Goal: Information Seeking & Learning: Learn about a topic

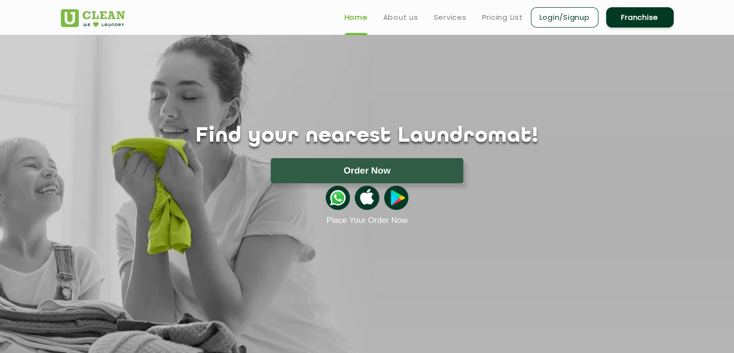
click at [273, 118] on div "Find your nearest Laundromat! Please select the location Order Now Place Your O…" at bounding box center [368, 130] width 628 height 190
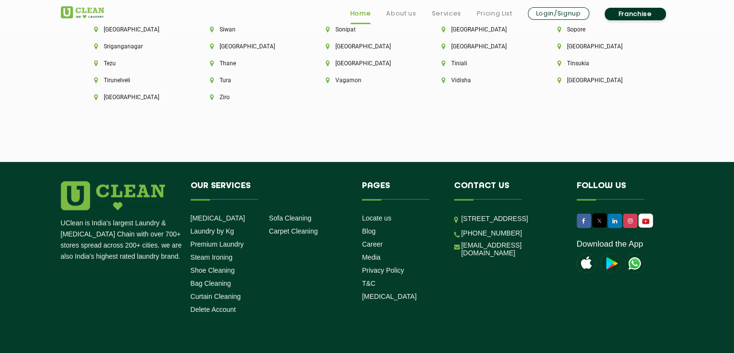
scroll to position [2750, 0]
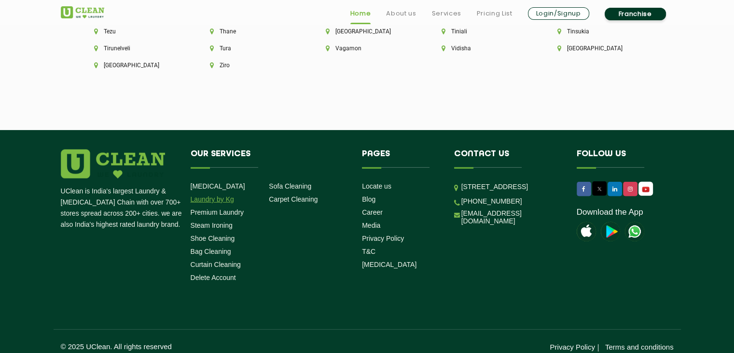
click at [215, 195] on link "Laundry by Kg" at bounding box center [212, 199] width 43 height 8
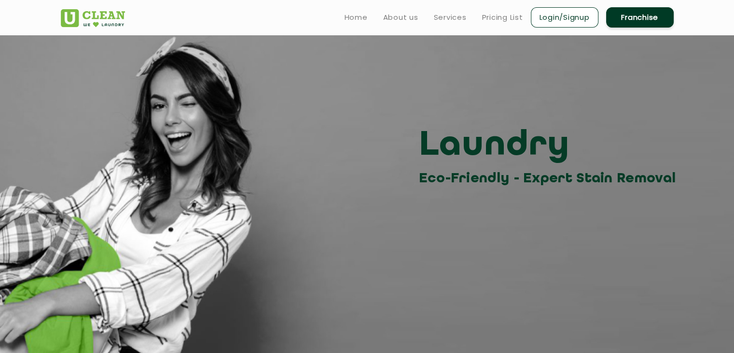
click at [371, 226] on section "Laundry Eco-Friendly - Expert Stain Removal" at bounding box center [367, 204] width 734 height 338
click at [271, 134] on div "Laundry Eco-Friendly - Expert Stain Removal" at bounding box center [368, 156] width 628 height 65
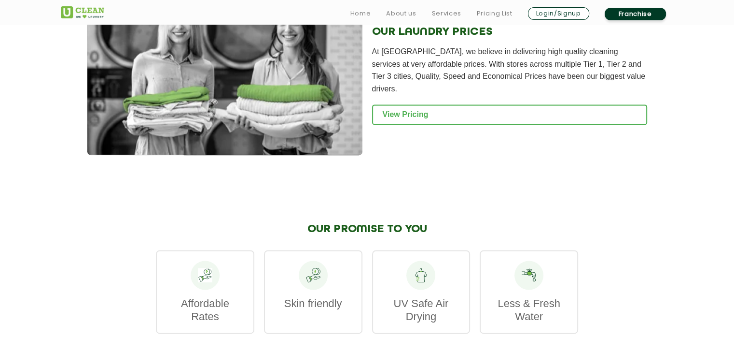
scroll to position [1313, 0]
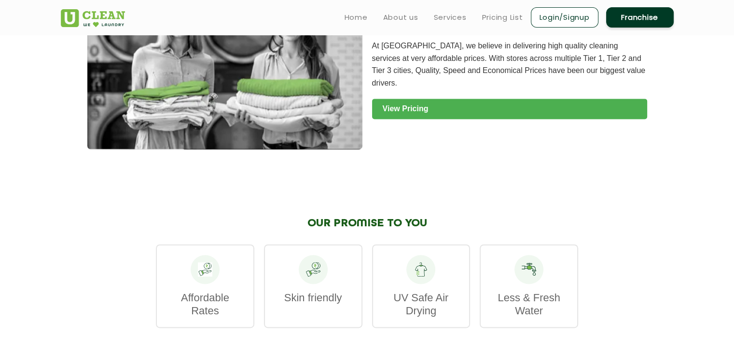
click at [409, 119] on link "View Pricing" at bounding box center [509, 109] width 275 height 20
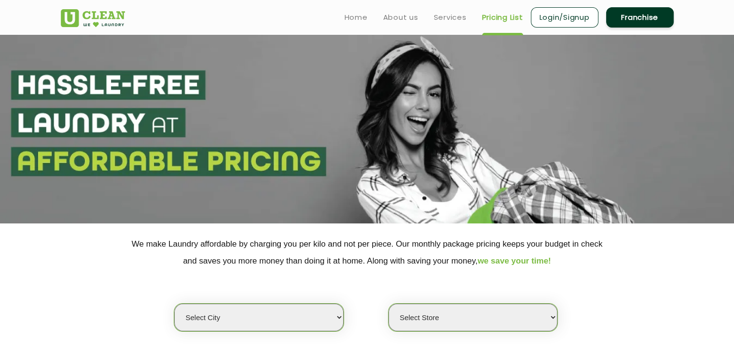
click at [384, 185] on section at bounding box center [367, 129] width 734 height 188
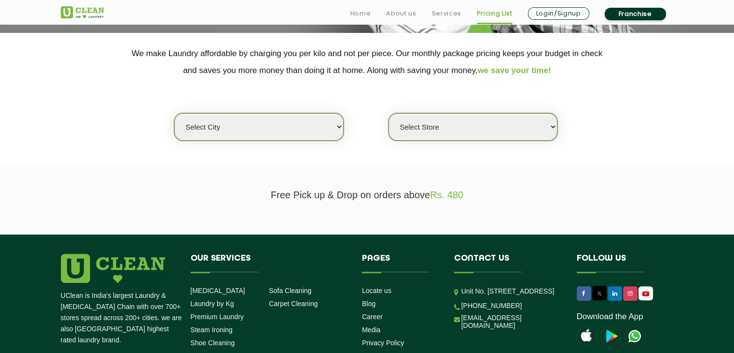
scroll to position [193, 0]
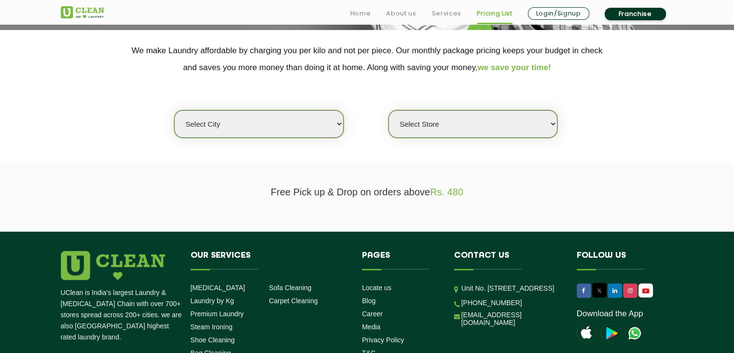
click at [330, 125] on select "Select city Aalo Agartala Agra Ahmedabad Akola Aligarh Alwar - UClean Select Am…" at bounding box center [258, 124] width 169 height 28
click at [254, 118] on select "Select city Aalo Agartala Agra Ahmedabad Akola Aligarh Alwar - UClean Select Am…" at bounding box center [258, 124] width 169 height 28
click at [240, 126] on select "Select city Aalo Agartala Agra Ahmedabad Akola Aligarh Alwar - UClean Select Am…" at bounding box center [258, 124] width 169 height 28
select select "6"
click at [174, 110] on select "Select city Aalo Agartala Agra Ahmedabad Akola Aligarh Alwar - UClean Select Am…" at bounding box center [258, 124] width 169 height 28
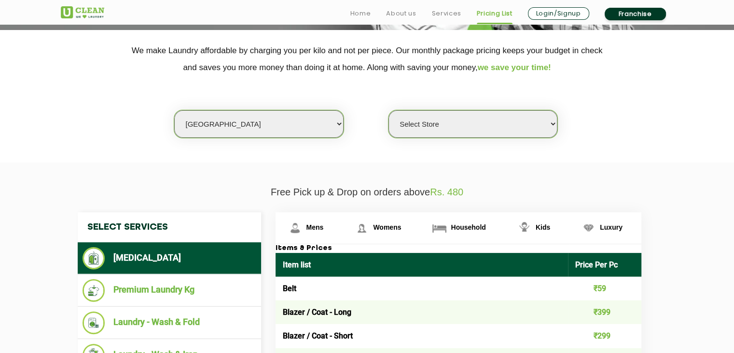
click at [624, 140] on section "We make Laundry affordable by charging you per kilo and not per piece. Our mont…" at bounding box center [367, 96] width 734 height 132
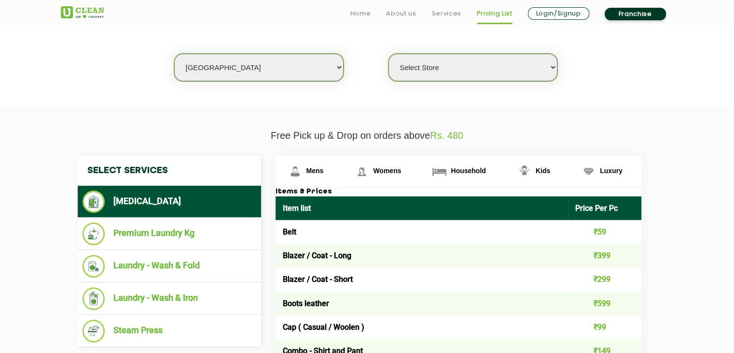
scroll to position [251, 0]
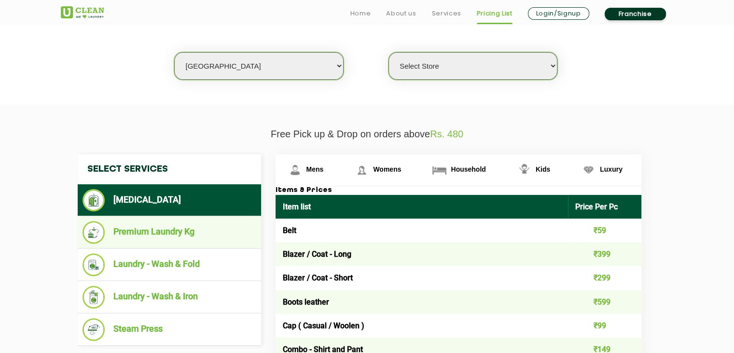
click at [169, 230] on li "Premium Laundry Kg" at bounding box center [170, 232] width 174 height 23
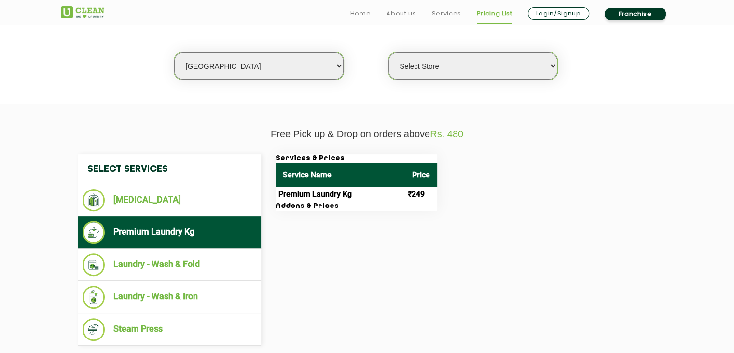
click at [524, 224] on div "Select Services Dry Cleaning Premium Laundry Kg Laundry - Wash & Fold Laundry -…" at bounding box center [368, 249] width 594 height 191
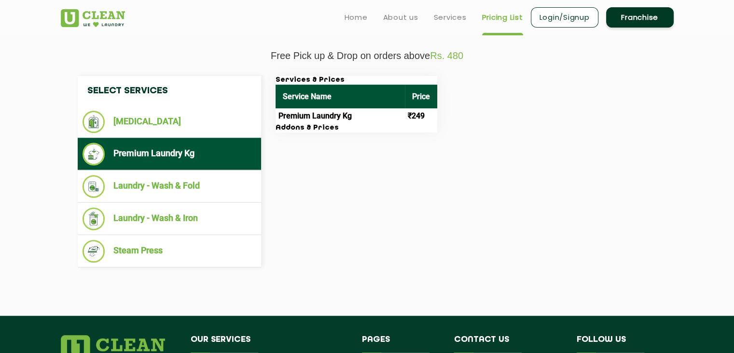
scroll to position [328, 0]
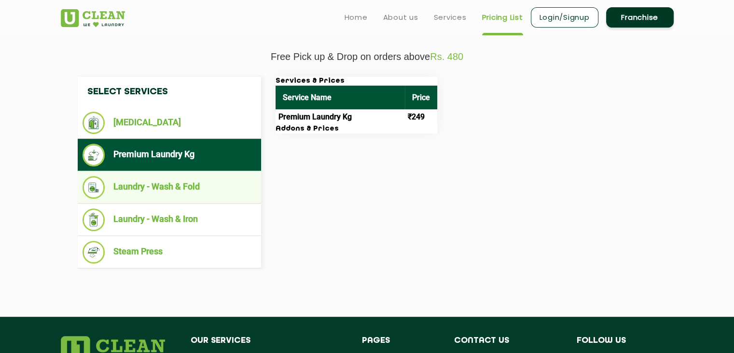
click at [159, 190] on li "Laundry - Wash & Fold" at bounding box center [170, 187] width 174 height 23
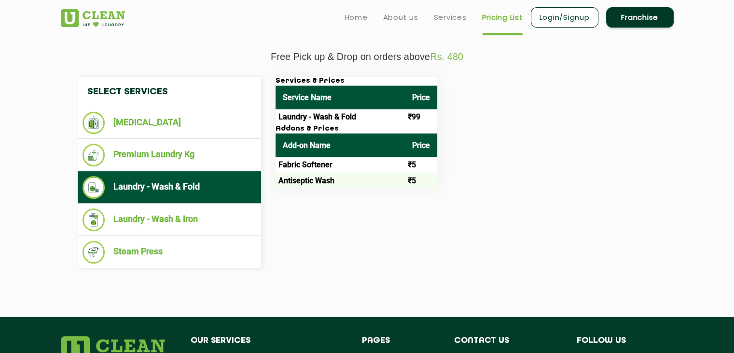
click at [522, 171] on div "Services & Prices Service Name Price Laundry - Wash & Fold ₹99 Addons & Prices …" at bounding box center [466, 132] width 396 height 111
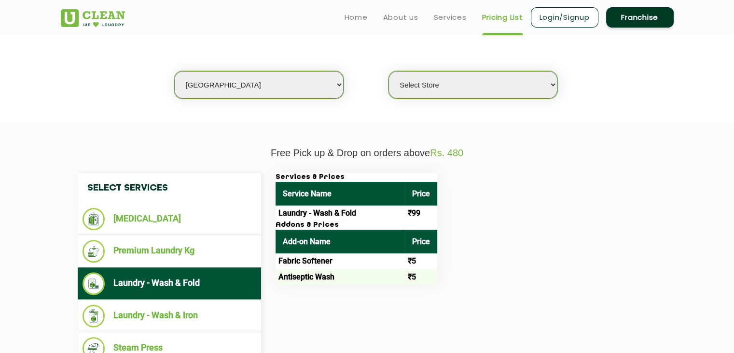
scroll to position [232, 0]
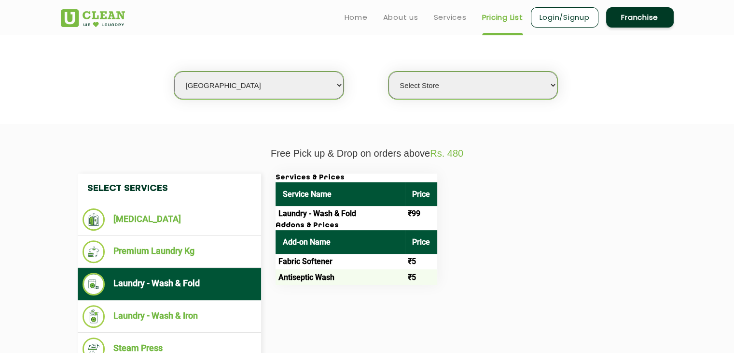
click at [519, 82] on select "Select Store UClean Bhartiya city UClean Hunasamaranahalli UClean KR Puram Beng…" at bounding box center [473, 85] width 169 height 28
select select "542"
click at [389, 71] on select "Select Store UClean Bhartiya city UClean Hunasamaranahalli UClean KR Puram Beng…" at bounding box center [473, 85] width 169 height 28
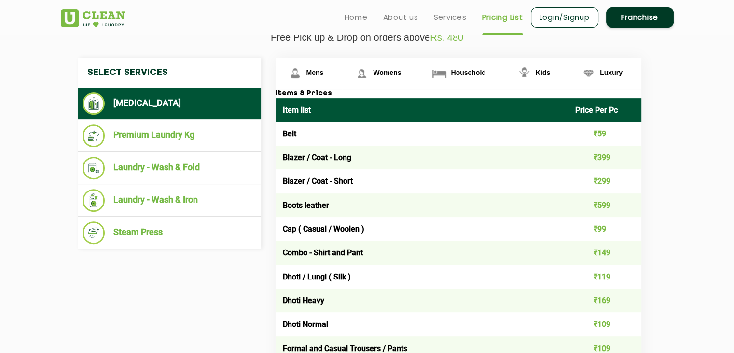
scroll to position [328, 0]
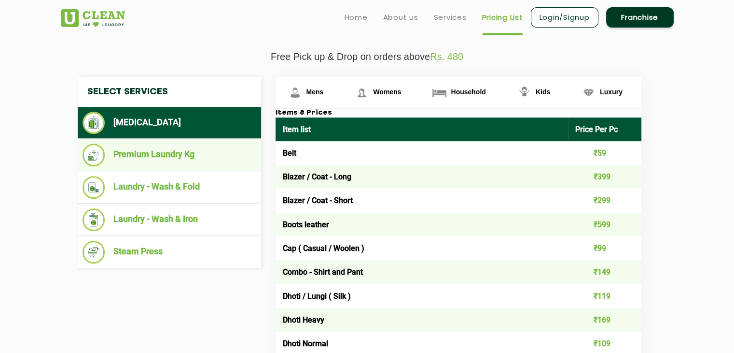
click at [183, 157] on li "Premium Laundry Kg" at bounding box center [170, 154] width 174 height 23
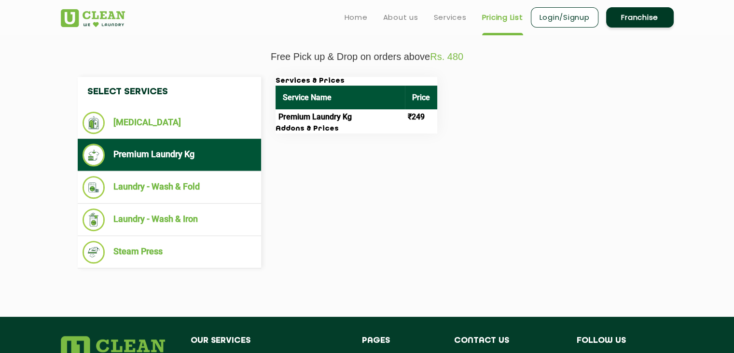
click at [386, 167] on div "Select Services Dry Cleaning Premium Laundry Kg Laundry - Wash & Fold Laundry -…" at bounding box center [368, 172] width 594 height 191
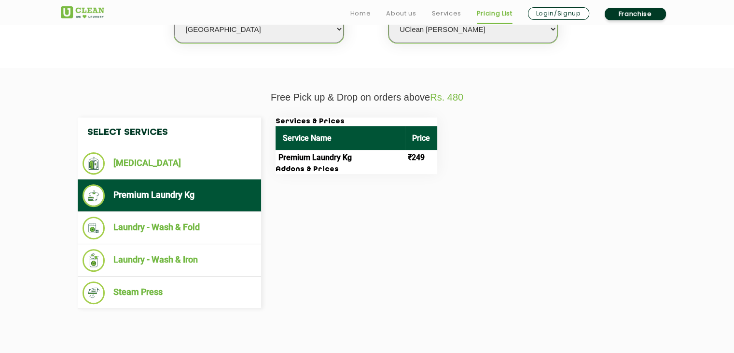
scroll to position [290, 0]
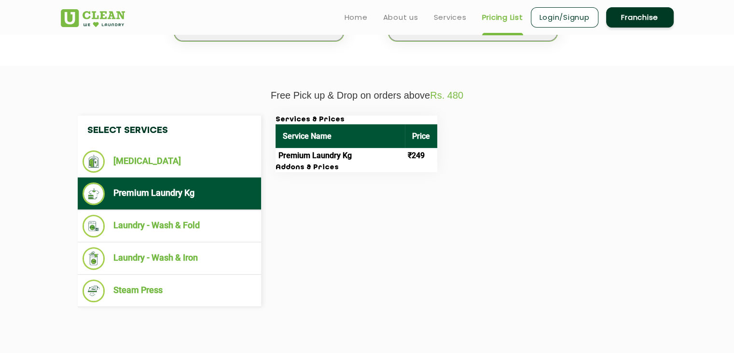
click at [365, 262] on div "Select Services Dry Cleaning Premium Laundry Kg Laundry - Wash & Fold Laundry -…" at bounding box center [368, 210] width 594 height 191
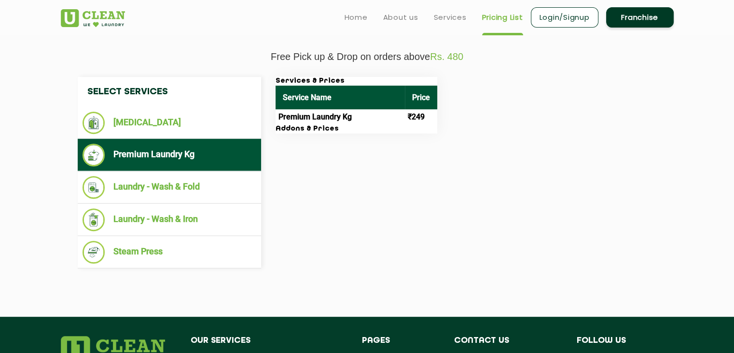
scroll to position [309, 0]
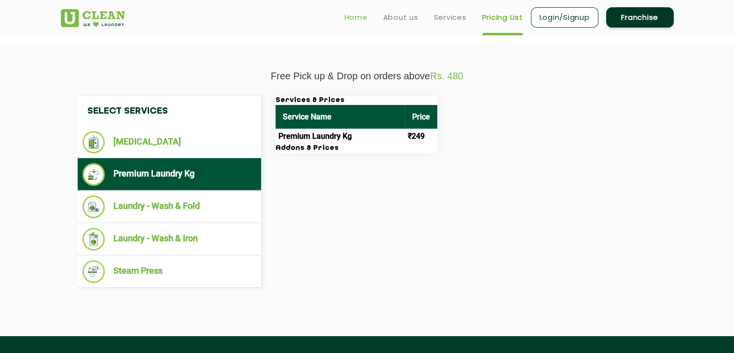
click at [353, 14] on link "Home" at bounding box center [356, 18] width 23 height 12
